Goal: Find specific page/section: Find specific page/section

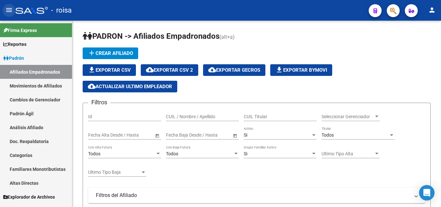
click at [10, 7] on mat-icon "menu" at bounding box center [9, 10] width 8 height 8
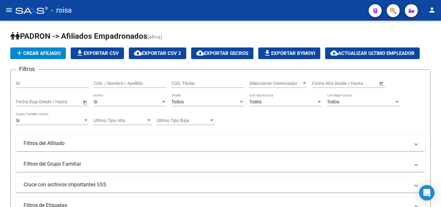
click at [19, 11] on div at bounding box center [32, 10] width 32 height 7
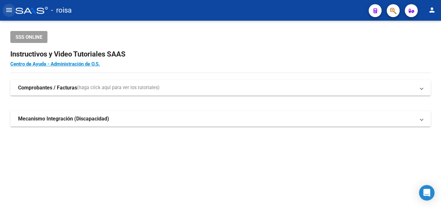
click at [10, 10] on mat-icon "menu" at bounding box center [9, 10] width 8 height 8
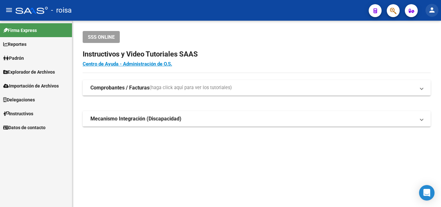
click at [436, 11] on mat-icon "person" at bounding box center [432, 10] width 8 height 8
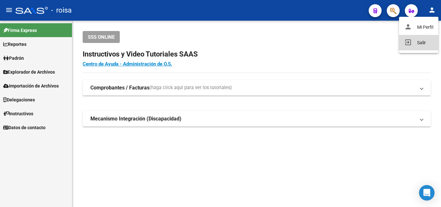
click at [425, 45] on button "exit_to_app Salir" at bounding box center [418, 43] width 39 height 16
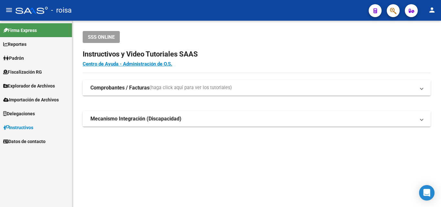
click at [23, 73] on span "Fiscalización RG" at bounding box center [22, 71] width 39 height 7
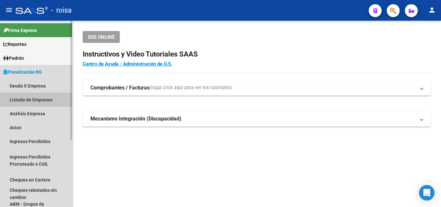
click at [34, 99] on link "Listado de Empresas" at bounding box center [36, 100] width 72 height 14
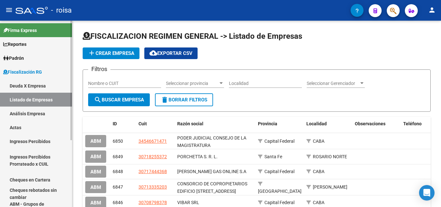
click at [33, 88] on link "Deuda X Empresa" at bounding box center [36, 86] width 72 height 14
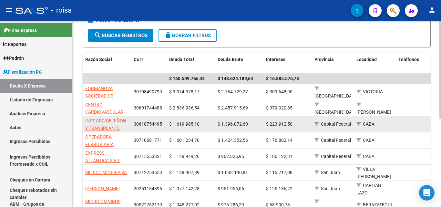
scroll to position [97, 0]
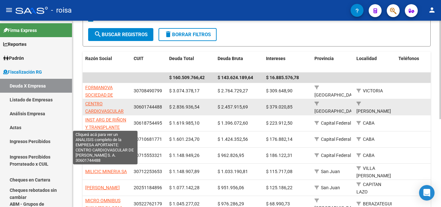
click at [108, 113] on span "CENTRO CARDIOVASCULAR DE [PERSON_NAME] S. A." at bounding box center [105, 114] width 41 height 27
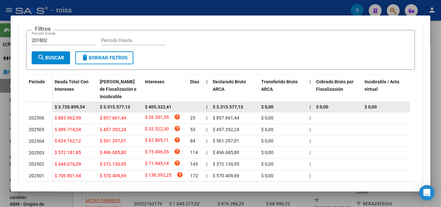
scroll to position [75, 0]
